Goal: Find specific page/section: Find specific page/section

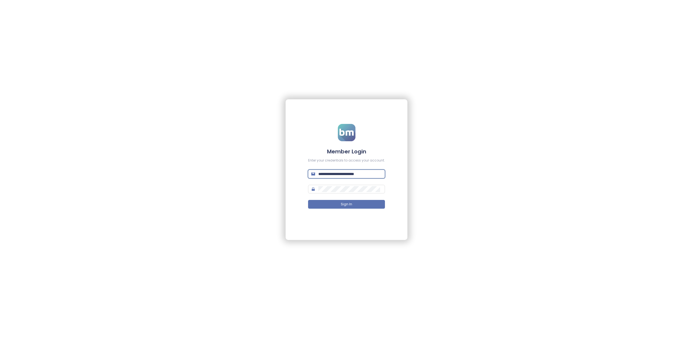
drag, startPoint x: 368, startPoint y: 172, endPoint x: 313, endPoint y: 175, distance: 55.0
click at [313, 173] on span "**********" at bounding box center [346, 174] width 77 height 9
type input "**********"
click at [346, 203] on span "Sign In" at bounding box center [346, 204] width 11 height 5
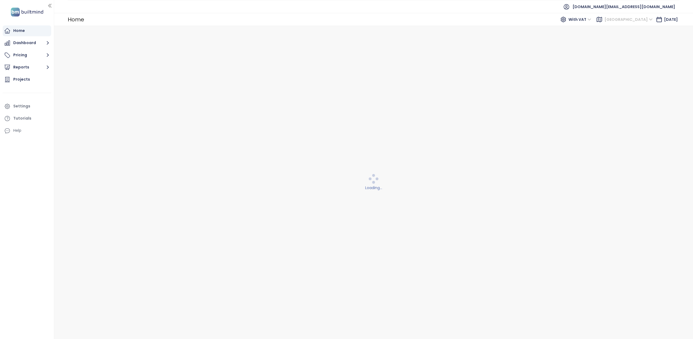
click at [640, 19] on span "[GEOGRAPHIC_DATA]" at bounding box center [628, 19] width 48 height 8
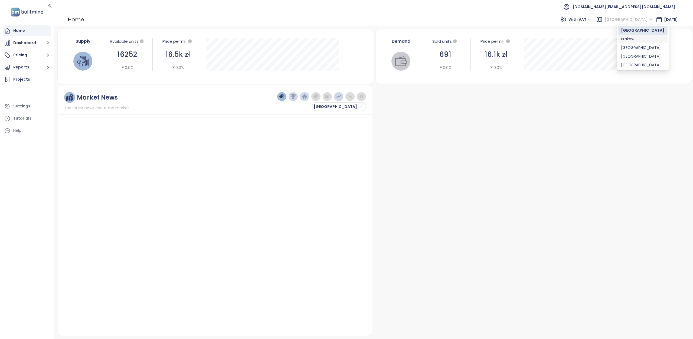
click at [626, 47] on div "[GEOGRAPHIC_DATA]" at bounding box center [642, 48] width 43 height 6
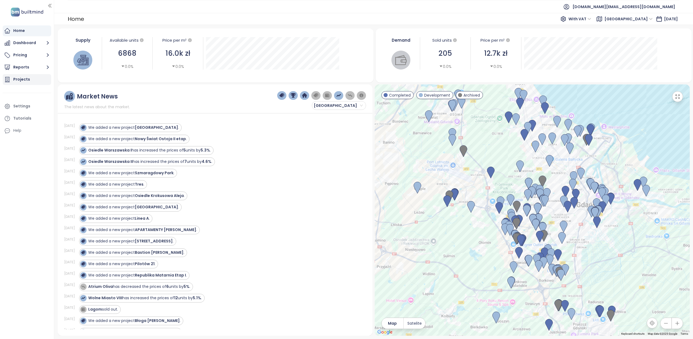
click at [17, 80] on div "Projects" at bounding box center [21, 79] width 17 height 7
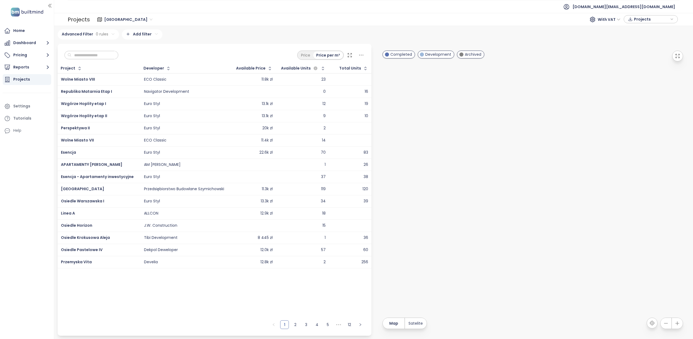
click at [125, 20] on span "[GEOGRAPHIC_DATA]" at bounding box center [128, 19] width 48 height 8
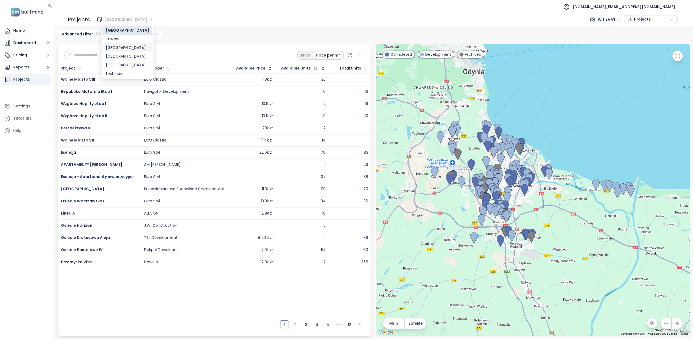
click at [114, 47] on div "[GEOGRAPHIC_DATA]" at bounding box center [127, 48] width 43 height 6
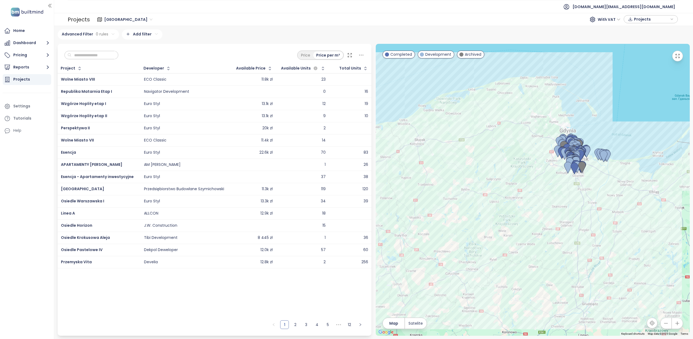
click at [104, 58] on input "text" at bounding box center [93, 55] width 44 height 8
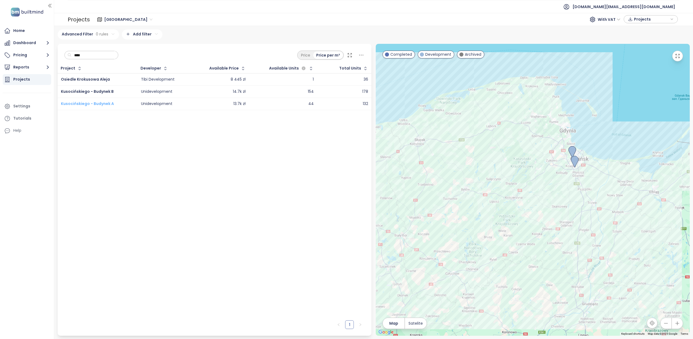
type input "****"
click at [71, 105] on span "Kusocińskiego - Budynek A" at bounding box center [87, 103] width 53 height 5
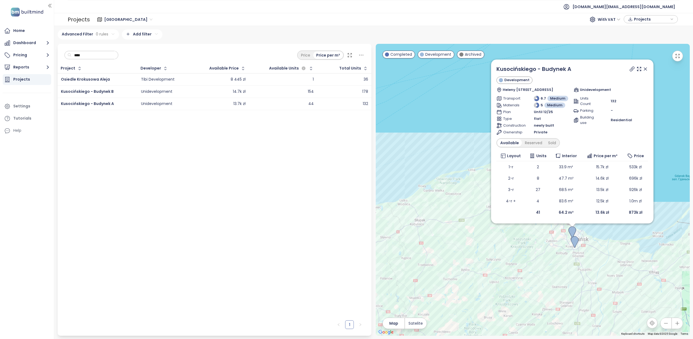
click at [165, 104] on div "Unidevelopment" at bounding box center [156, 103] width 31 height 5
click at [161, 105] on div "Unidevelopment" at bounding box center [156, 103] width 31 height 5
click at [173, 79] on div "Tibi Development" at bounding box center [158, 79] width 34 height 5
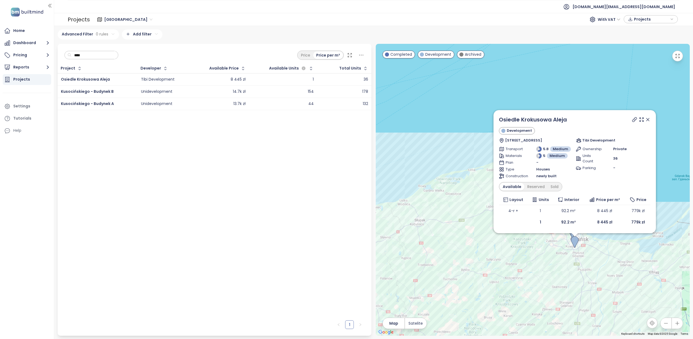
click at [165, 105] on div "Unidevelopment" at bounding box center [156, 103] width 31 height 5
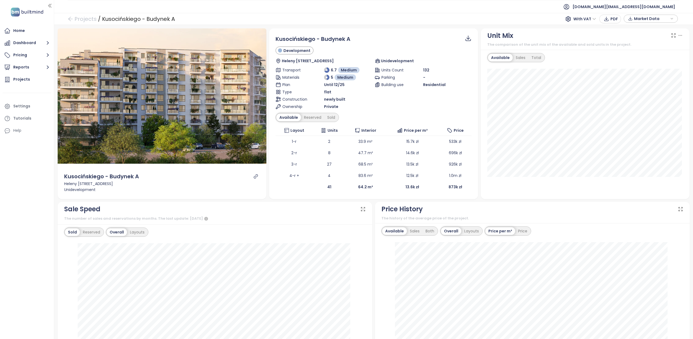
click at [397, 60] on span "Unidevelopment" at bounding box center [397, 61] width 33 height 6
click at [375, 60] on icon at bounding box center [377, 61] width 4 height 4
click at [393, 60] on span "Unidevelopment" at bounding box center [397, 61] width 33 height 6
click at [394, 60] on span "Unidevelopment" at bounding box center [397, 61] width 33 height 6
click at [396, 60] on span "Unidevelopment" at bounding box center [397, 61] width 33 height 6
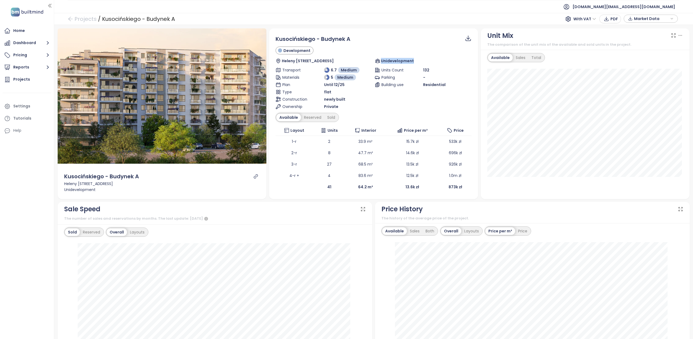
click at [399, 59] on span "Unidevelopment" at bounding box center [397, 61] width 33 height 6
click at [402, 60] on span "Unidevelopment" at bounding box center [397, 61] width 33 height 6
